Goal: Transaction & Acquisition: Download file/media

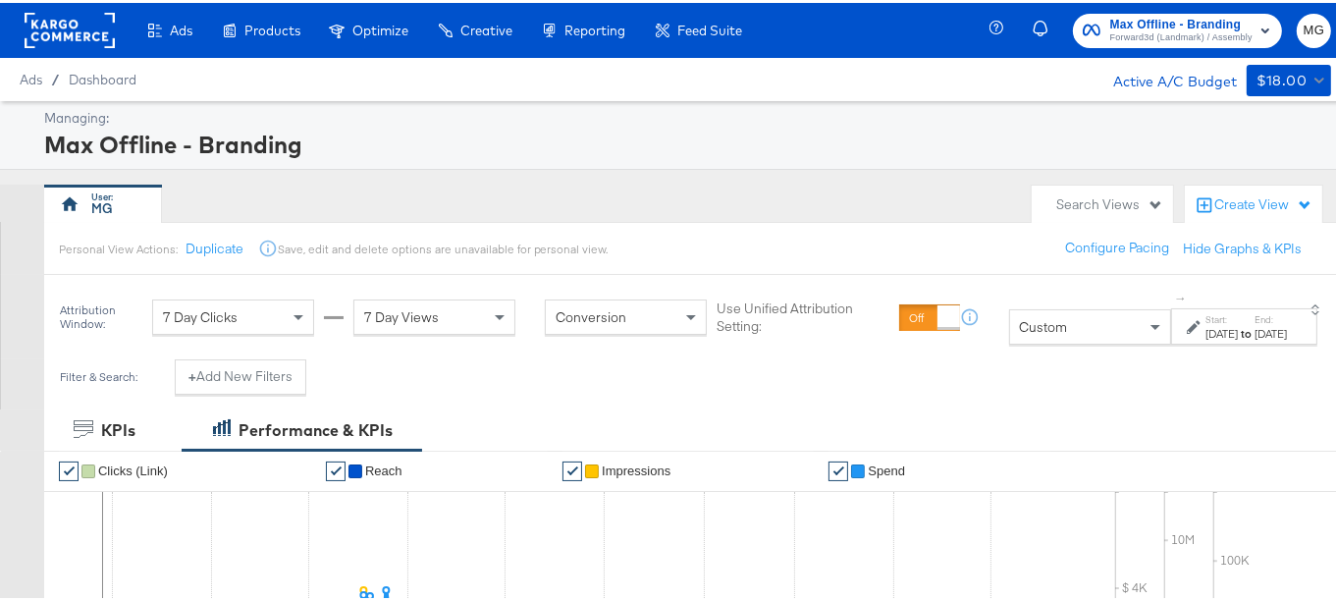
click at [1133, 34] on span "Forward3d (Landmark) / Assembly" at bounding box center [1182, 35] width 142 height 16
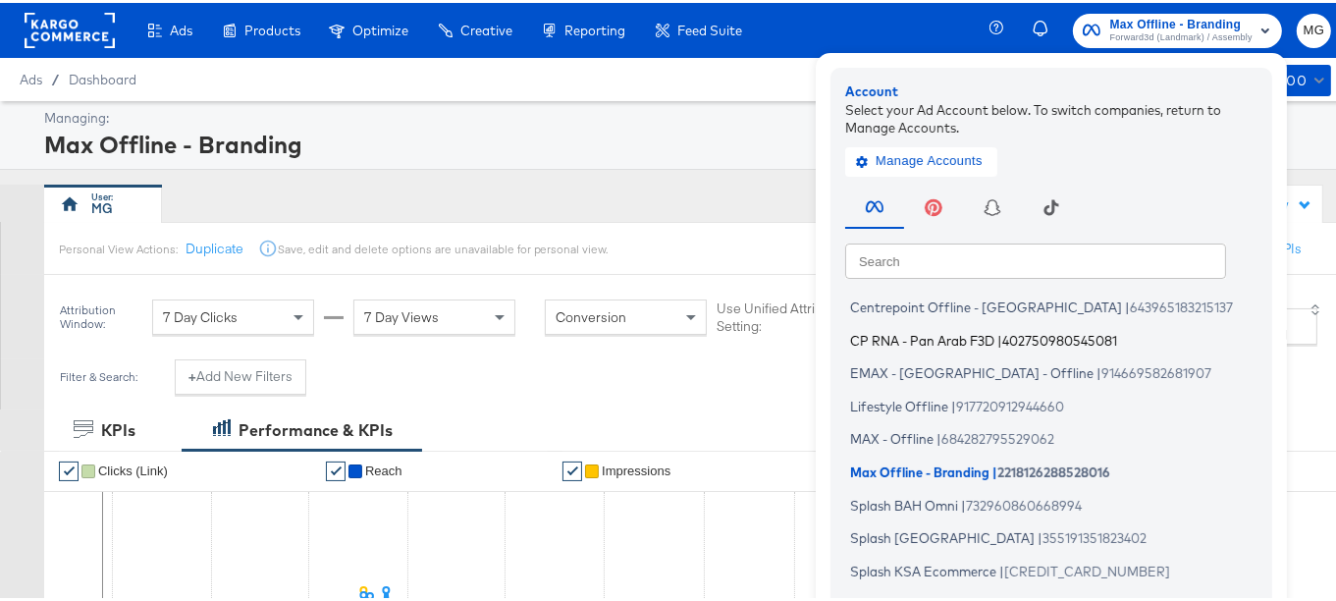
click at [1022, 342] on span "402750980545081" at bounding box center [1060, 337] width 115 height 16
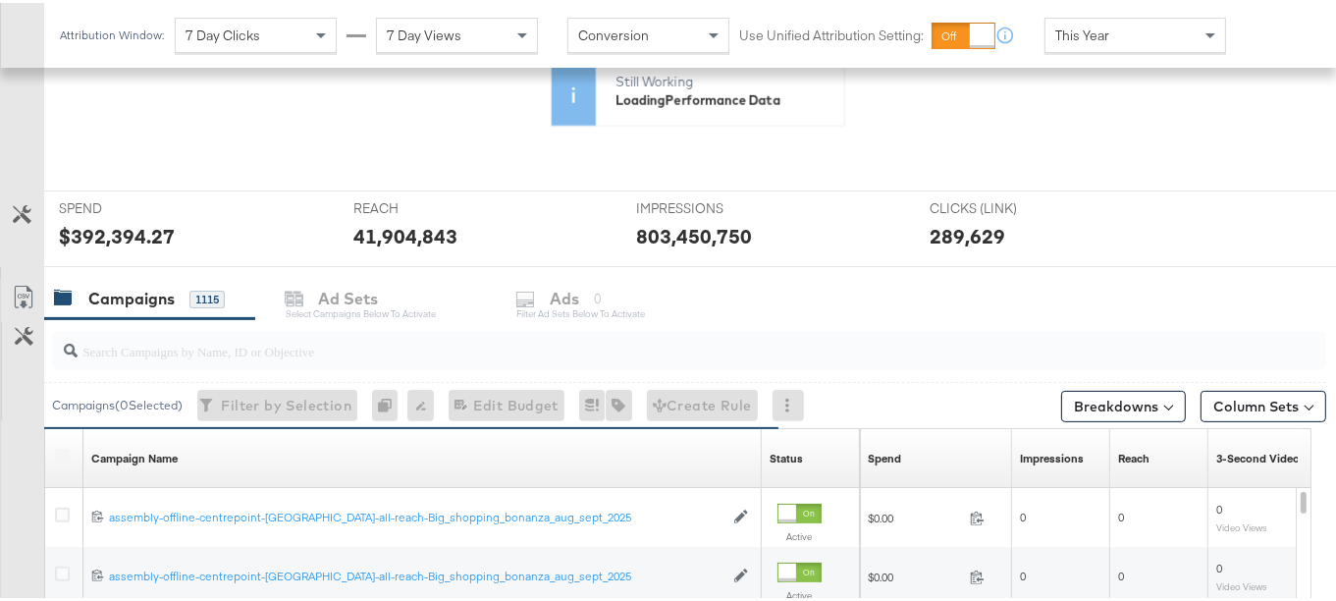
scroll to position [466, 0]
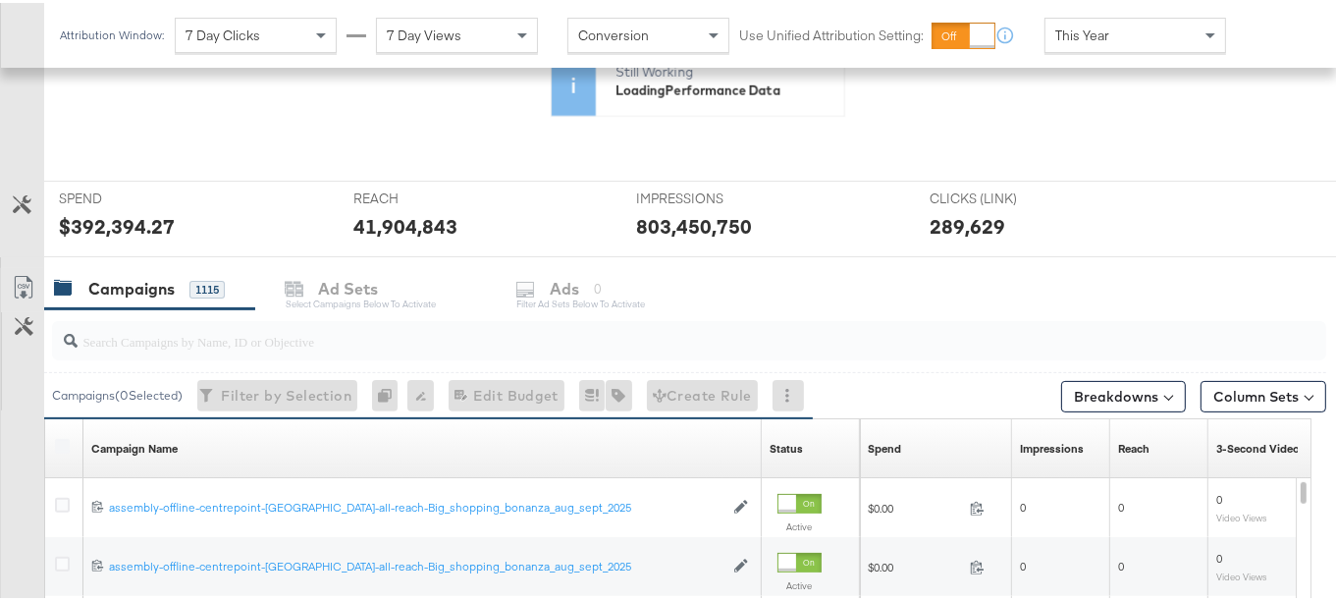
click at [153, 337] on input "search" at bounding box center [646, 330] width 1136 height 38
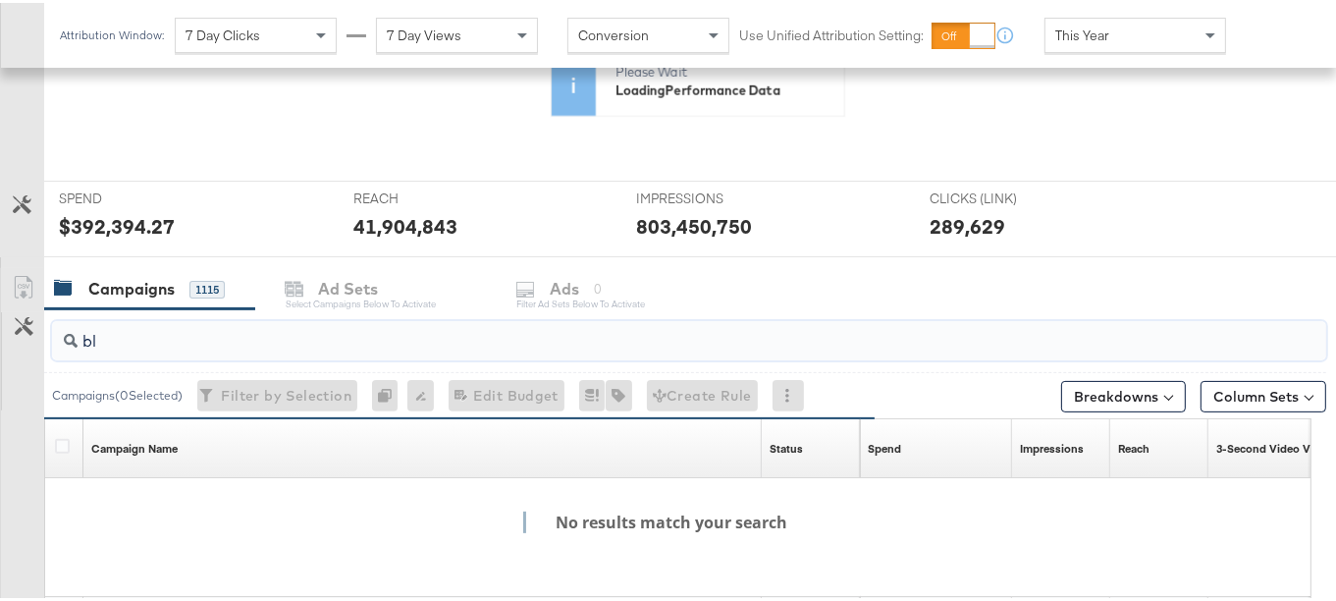
type input "b"
type input "a"
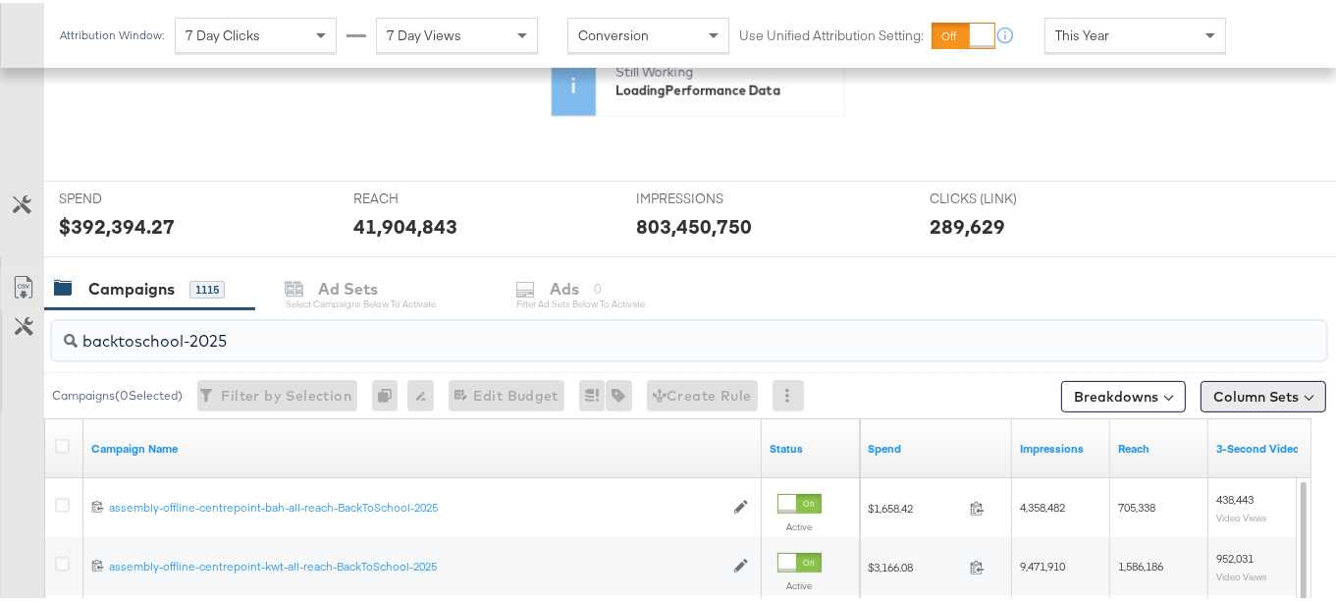
click at [1235, 389] on button "Column Sets" at bounding box center [1264, 393] width 126 height 31
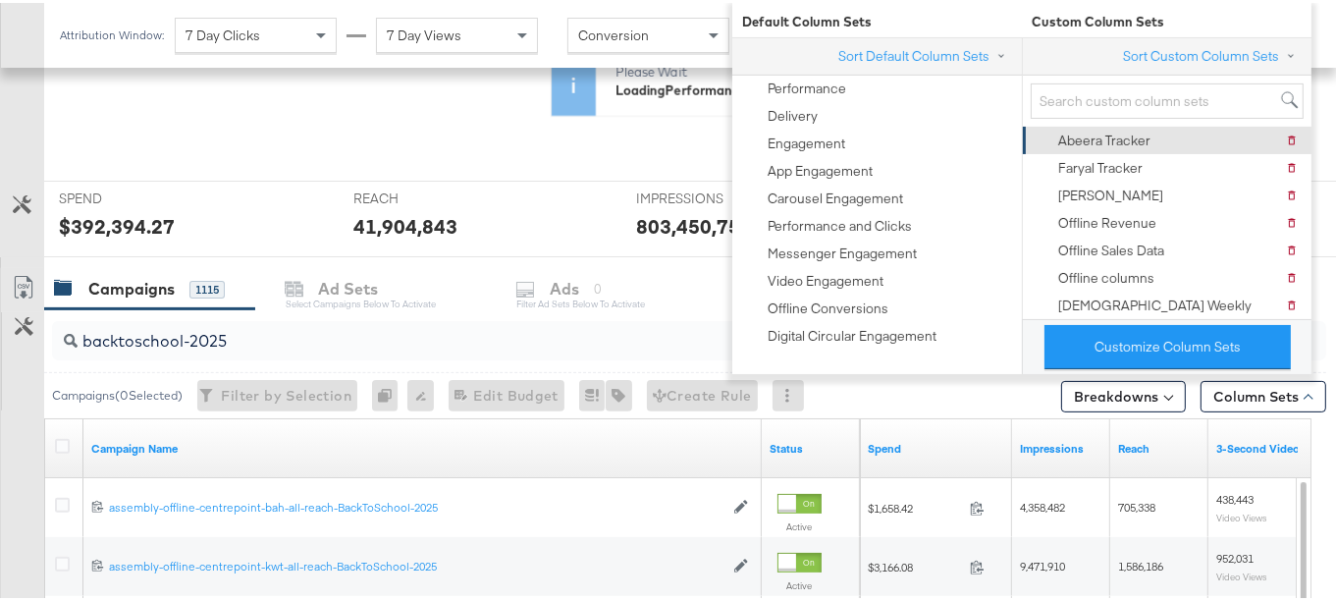
click at [1151, 144] on div "Abeera Tracker [PERSON_NAME] Tracker" at bounding box center [1166, 137] width 264 height 27
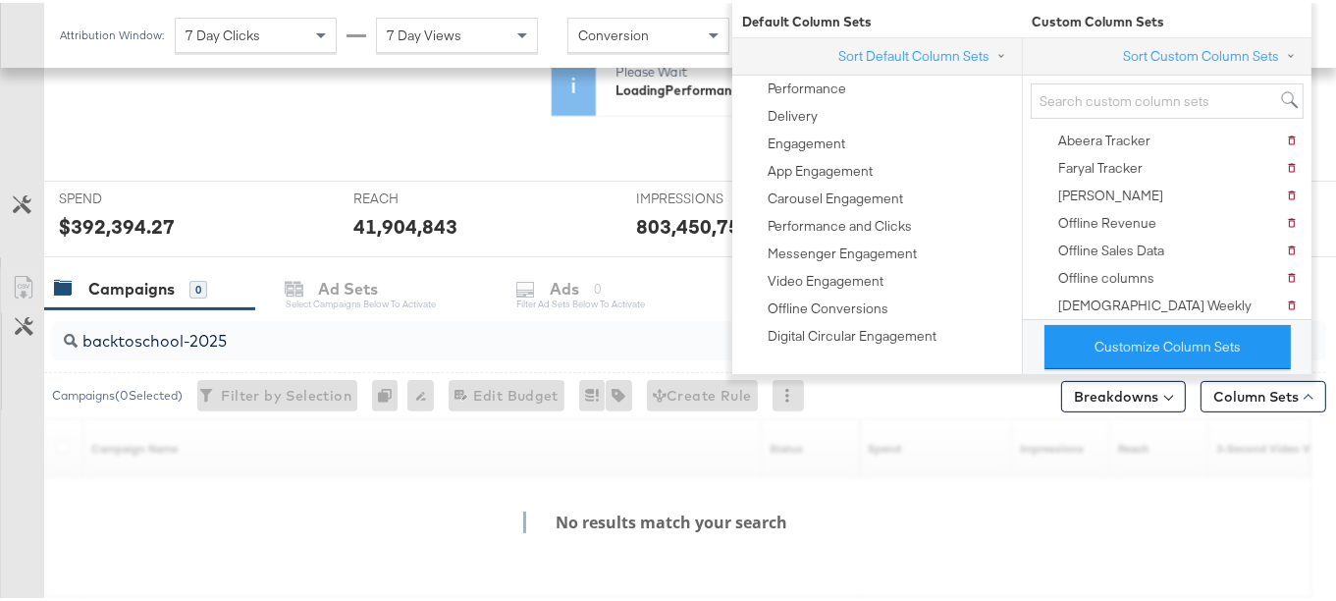
click at [1329, 277] on div at bounding box center [1339, 286] width 25 height 42
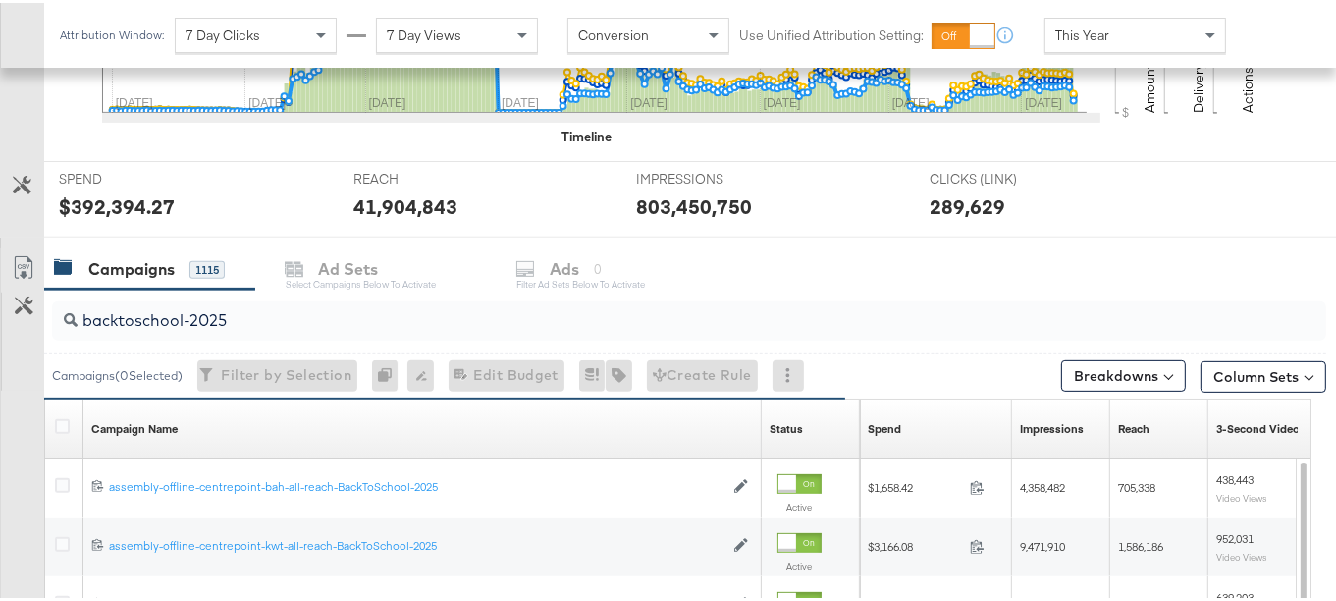
scroll to position [659, 0]
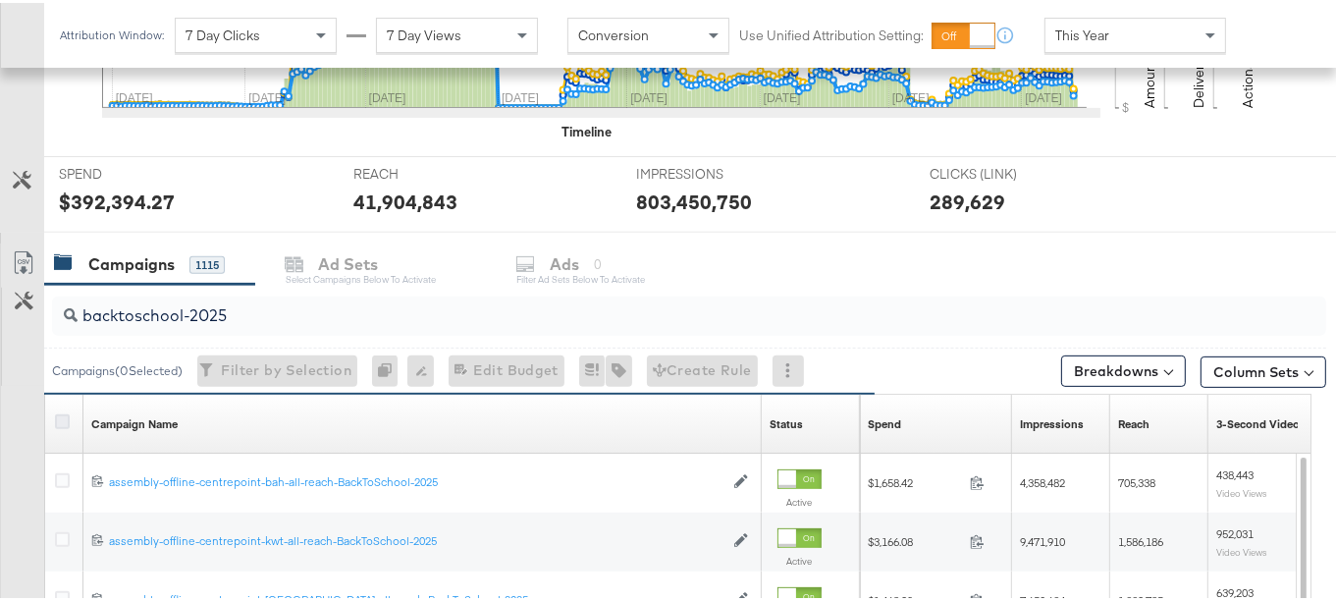
click at [60, 411] on icon at bounding box center [62, 418] width 15 height 15
click at [0, 0] on input "checkbox" at bounding box center [0, 0] width 0 height 0
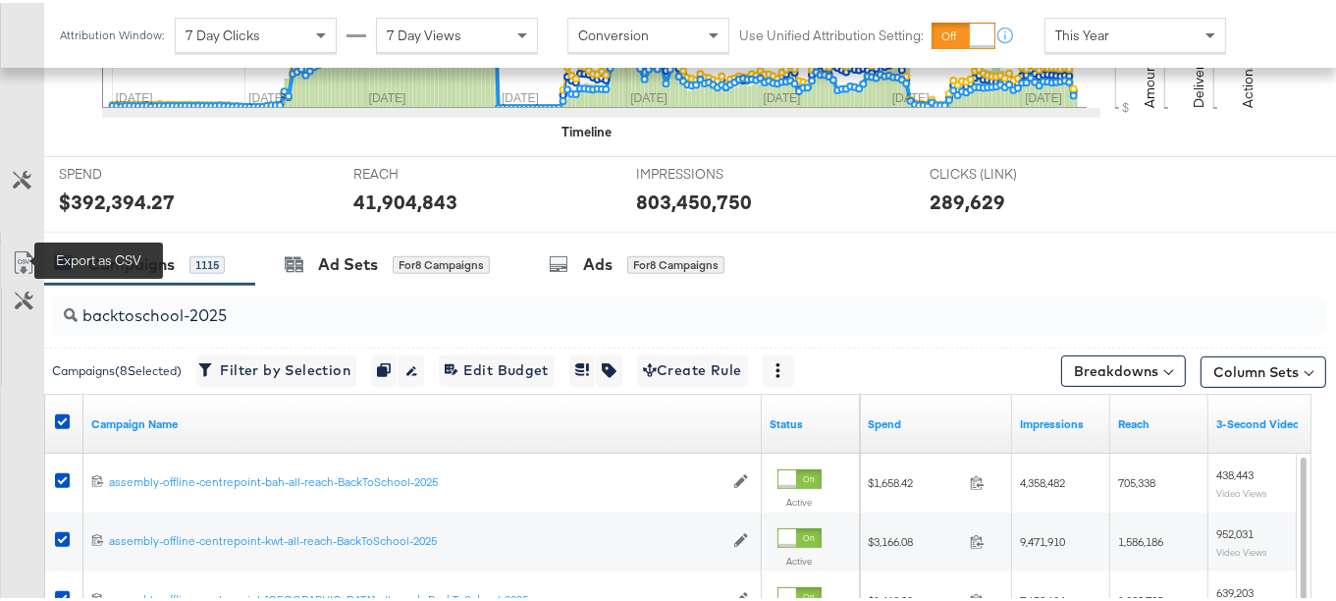
click at [19, 248] on icon at bounding box center [24, 260] width 24 height 24
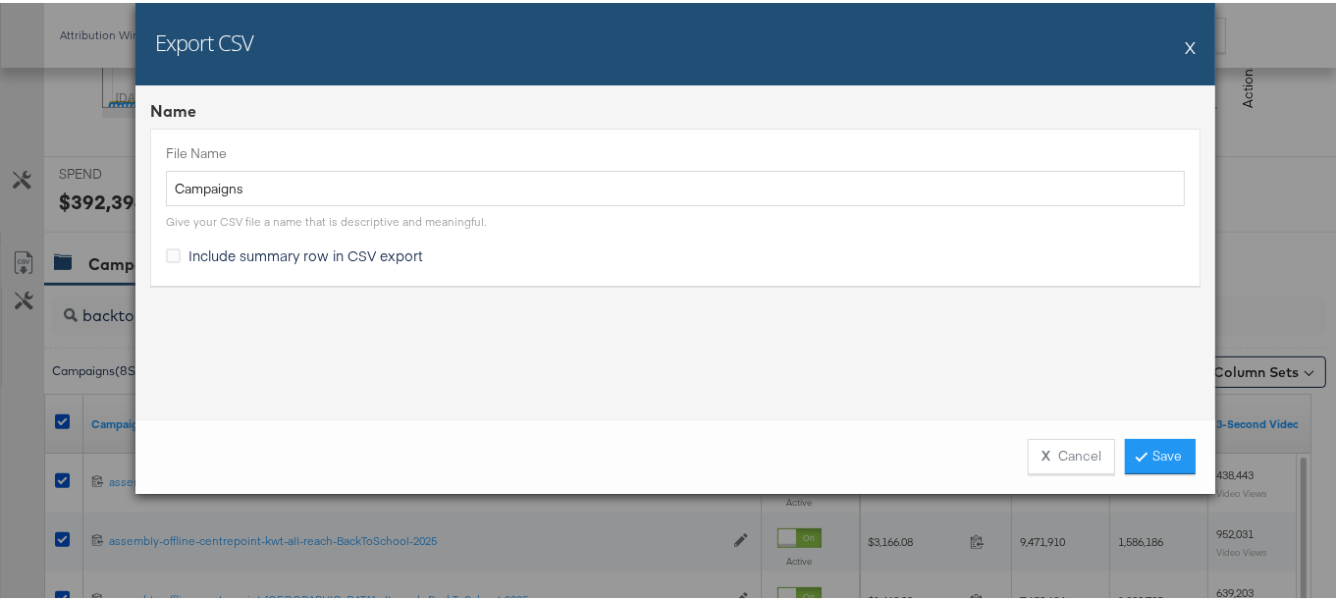
click at [345, 256] on span "Include summary row in CSV export" at bounding box center [306, 253] width 235 height 20
click at [0, 0] on input "Include summary row in CSV export" at bounding box center [0, 0] width 0 height 0
click at [1153, 458] on link "Save" at bounding box center [1160, 453] width 71 height 35
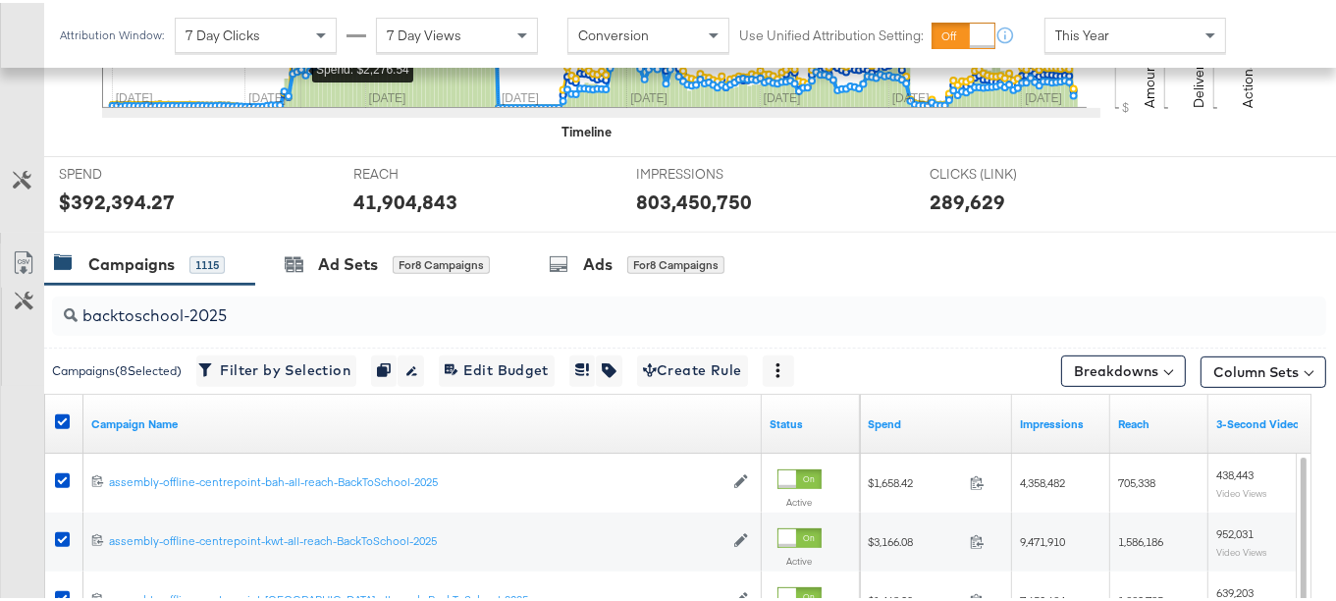
click at [205, 307] on input "backtoschool-2025" at bounding box center [646, 305] width 1136 height 38
paste input "-to-school-boosting-july-sep"
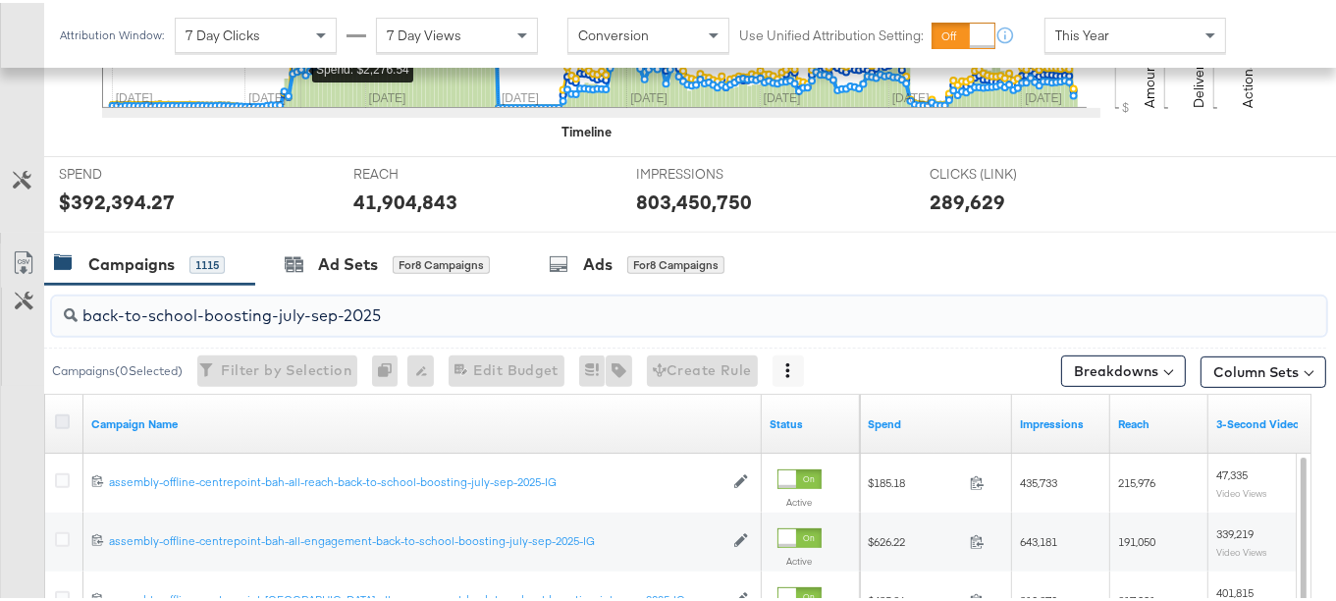
type input "back-to-school-boosting-july-sep-2025"
click at [57, 416] on icon at bounding box center [62, 418] width 15 height 15
click at [0, 0] on input "checkbox" at bounding box center [0, 0] width 0 height 0
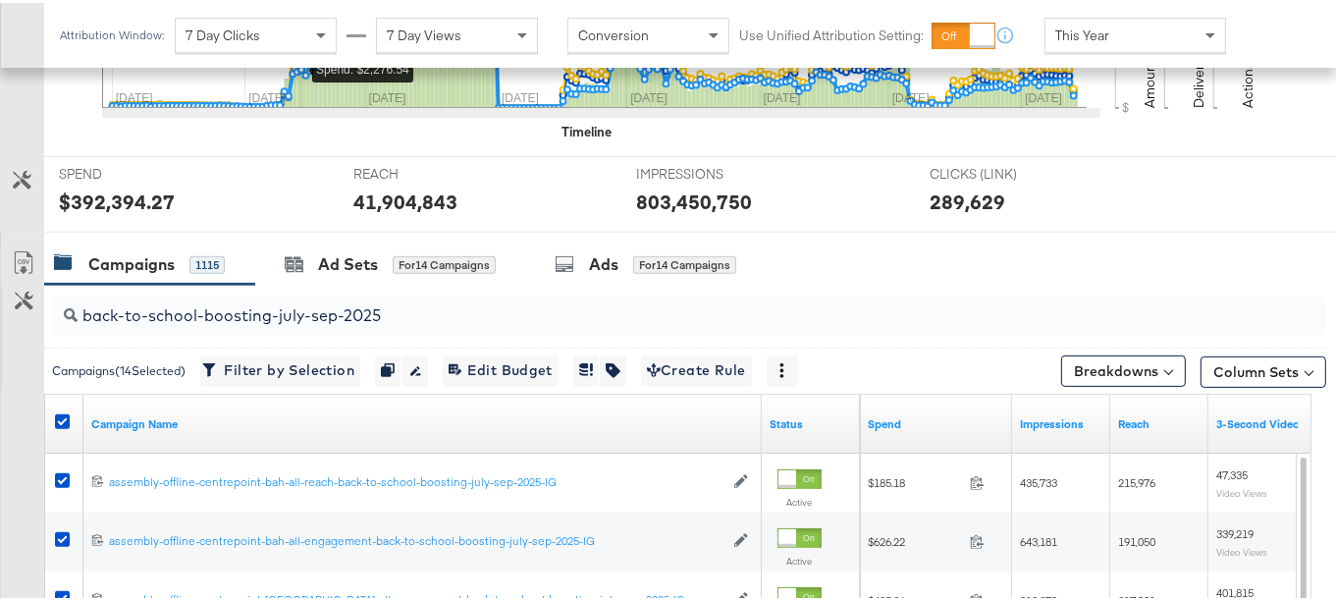
click at [16, 248] on icon at bounding box center [24, 260] width 24 height 24
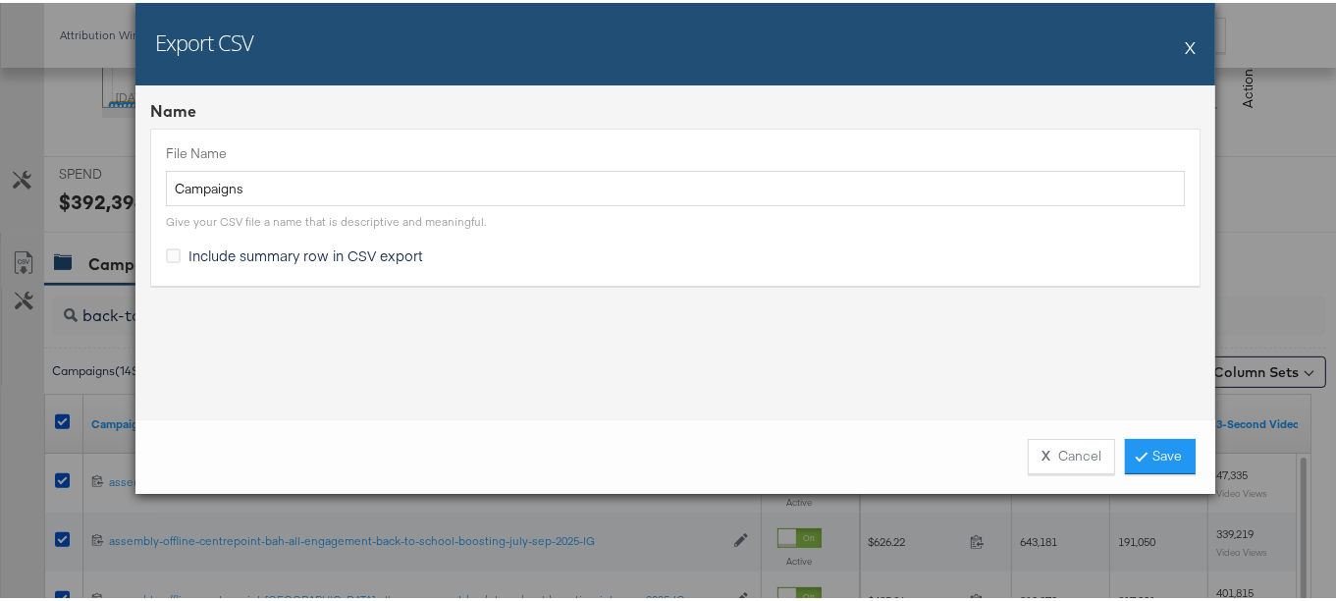
click at [190, 261] on div "Include summary row in CSV export" at bounding box center [675, 256] width 1019 height 26
click at [189, 252] on span "Include summary row in CSV export" at bounding box center [306, 253] width 235 height 20
click at [0, 0] on input "Include summary row in CSV export" at bounding box center [0, 0] width 0 height 0
click at [1147, 450] on link "Save" at bounding box center [1160, 453] width 71 height 35
